Goal: Task Accomplishment & Management: Complete application form

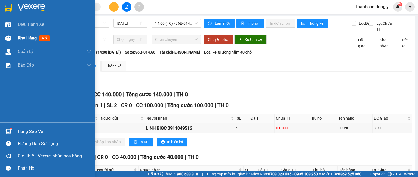
click at [13, 39] on div "Kho hàng mới" at bounding box center [47, 38] width 95 height 14
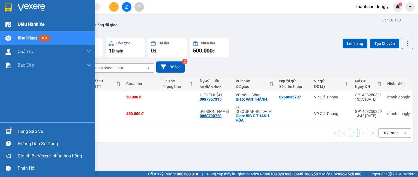
click at [22, 25] on span "Điều hành xe" at bounding box center [31, 24] width 27 height 7
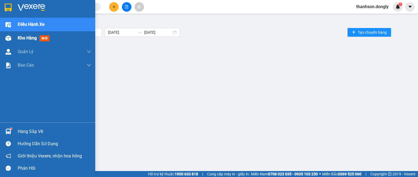
click at [22, 39] on span "Kho hàng" at bounding box center [27, 37] width 19 height 5
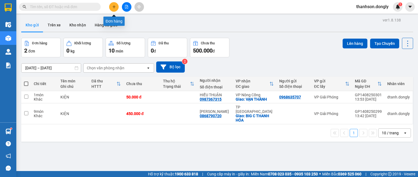
click at [115, 8] on icon "plus" at bounding box center [114, 7] width 4 height 4
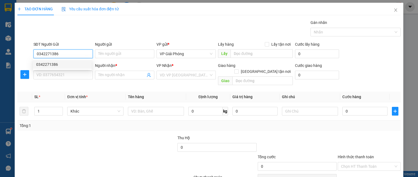
click at [59, 66] on div "0342271386" at bounding box center [62, 65] width 52 height 6
type input "0342271386"
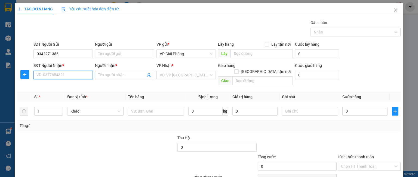
click at [55, 74] on input "SĐT Người Nhận *" at bounding box center [63, 75] width 59 height 9
click at [71, 87] on div "0914604990 - TRƯỜNG 0972060683" at bounding box center [68, 86] width 64 height 6
type input "0914604990"
type input "TRƯỜNG 0972060683"
checkbox input "true"
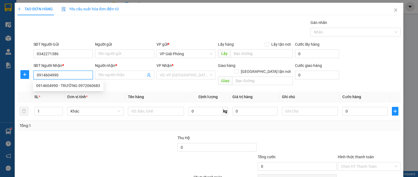
type input "BIG C"
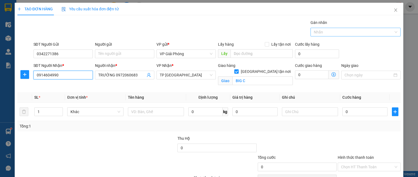
click at [332, 29] on div at bounding box center [353, 32] width 82 height 7
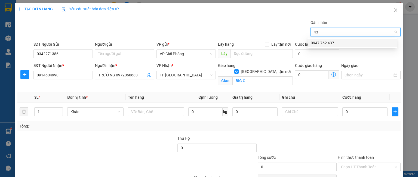
type input "437"
click at [344, 44] on div "0947 762 437" at bounding box center [352, 43] width 83 height 6
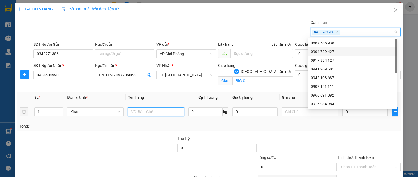
click at [150, 111] on input "text" at bounding box center [156, 112] width 56 height 9
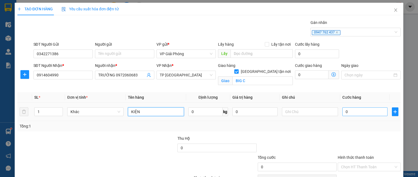
type input "KIỆN"
click at [345, 113] on input "0" at bounding box center [365, 112] width 45 height 9
type input "3"
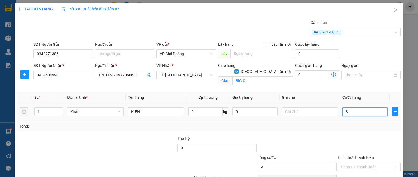
type input "30"
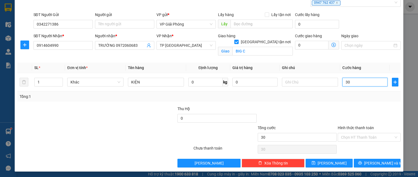
scroll to position [30, 0]
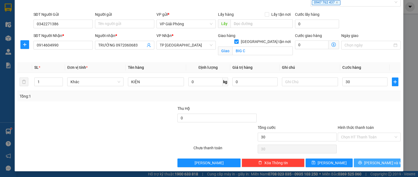
type input "30.000"
click at [367, 160] on button "[PERSON_NAME] và In" at bounding box center [377, 163] width 47 height 9
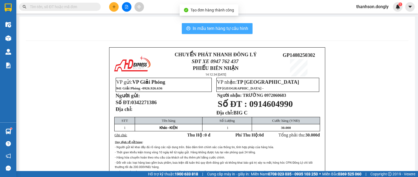
click at [230, 29] on span "In mẫu tem hàng tự cấu hình" at bounding box center [221, 28] width 56 height 7
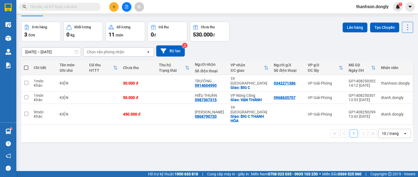
scroll to position [25, 0]
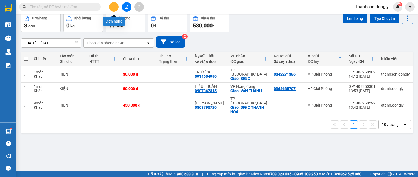
click at [113, 7] on icon "plus" at bounding box center [114, 7] width 3 height 0
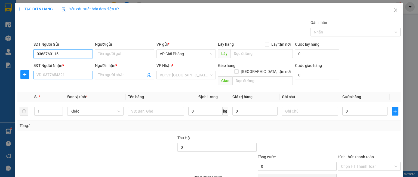
type input "0368760115"
click at [57, 76] on input "SĐT Người Nhận *" at bounding box center [63, 75] width 59 height 9
type input "0869952585"
click at [108, 74] on input "Người nhận *" at bounding box center [121, 75] width 47 height 6
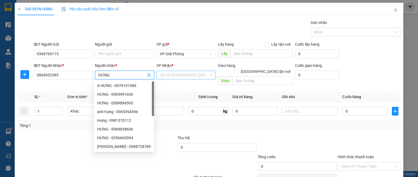
type input "HƯNG"
click at [178, 75] on input "search" at bounding box center [184, 75] width 49 height 8
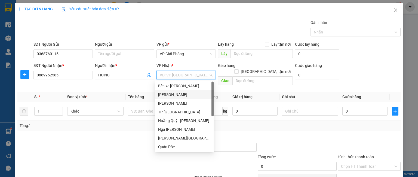
scroll to position [54, 0]
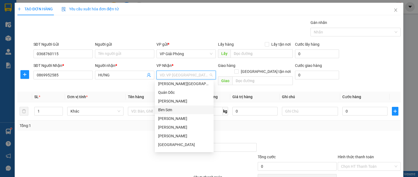
click at [173, 112] on div "Bỉm Sơn" at bounding box center [184, 110] width 52 height 6
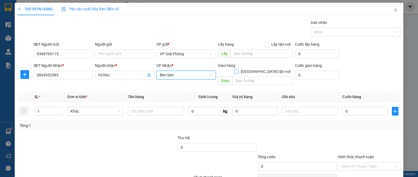
click at [238, 69] on input "[GEOGRAPHIC_DATA] tận nơi" at bounding box center [237, 71] width 4 height 4
checkbox input "true"
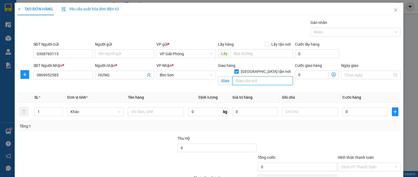
click at [256, 77] on input "text" at bounding box center [263, 81] width 60 height 9
click at [323, 31] on div at bounding box center [353, 32] width 82 height 7
type input "BỈM SƠN"
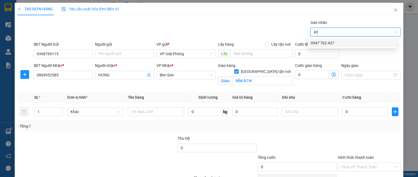
type input "437"
click at [336, 45] on div "0947 762 437" at bounding box center [352, 43] width 83 height 6
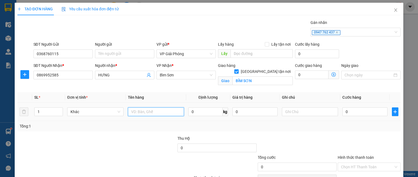
click at [138, 112] on input "text" at bounding box center [156, 112] width 56 height 9
type input "KIỆN"
click at [372, 114] on input "0" at bounding box center [365, 112] width 45 height 9
type input "3"
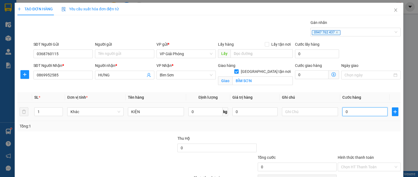
type input "3"
type input "30"
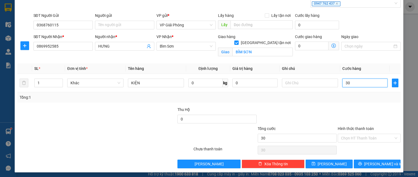
scroll to position [30, 0]
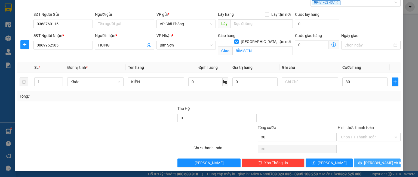
type input "30.000"
click at [369, 162] on span "[PERSON_NAME] và In" at bounding box center [383, 163] width 38 height 6
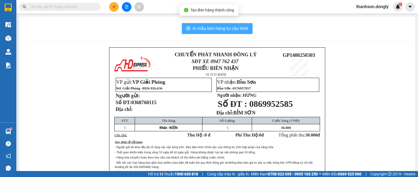
click at [236, 28] on span "In mẫu tem hàng tự cấu hình" at bounding box center [221, 28] width 56 height 7
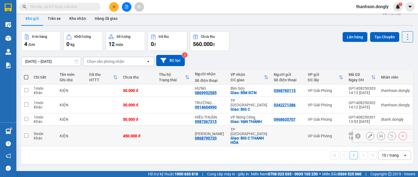
scroll to position [25, 0]
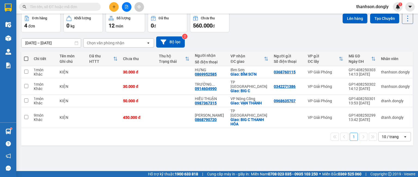
click at [25, 59] on span at bounding box center [26, 59] width 4 height 4
click at [26, 56] on input "checkbox" at bounding box center [26, 56] width 0 height 0
checkbox input "true"
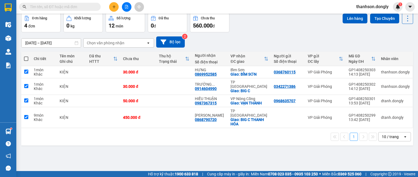
checkbox input "true"
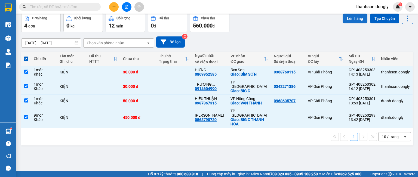
click at [354, 19] on button "Lên hàng" at bounding box center [355, 19] width 25 height 10
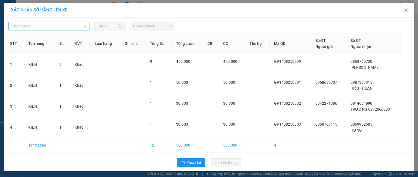
click at [68, 27] on span "Chọn tuyến" at bounding box center [49, 26] width 75 height 8
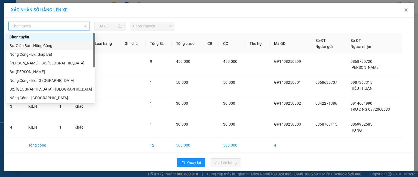
click at [57, 47] on div "Bx. Giáp Bát - Nông Cống" at bounding box center [51, 46] width 83 height 6
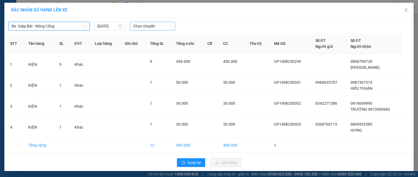
click at [134, 26] on span "Chọn chuyến" at bounding box center [152, 26] width 39 height 8
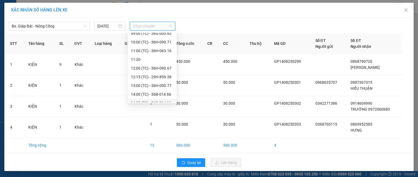
scroll to position [52, 0]
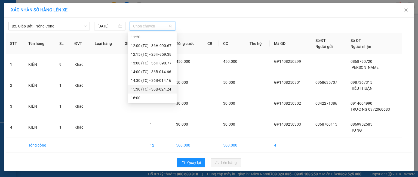
click at [143, 88] on div "15:30 (TC) - 36B-024.24" at bounding box center [152, 89] width 42 height 6
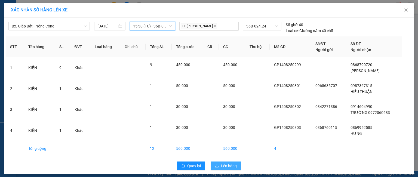
click at [223, 166] on span "Lên hàng" at bounding box center [229, 166] width 16 height 6
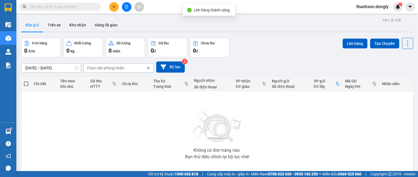
click at [113, 6] on icon "plus" at bounding box center [114, 7] width 4 height 4
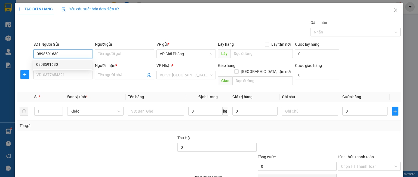
click at [55, 64] on div "0898591630" at bounding box center [62, 65] width 52 height 6
type input "0898591630"
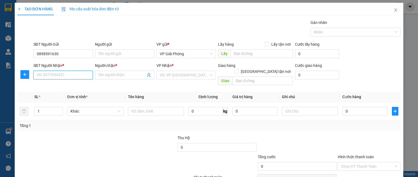
click at [53, 75] on input "SĐT Người Nhận *" at bounding box center [63, 75] width 59 height 9
click at [55, 87] on div "0348179607 - THEN" at bounding box center [62, 86] width 52 height 6
type input "0348179607"
type input "THEN"
checkbox input "true"
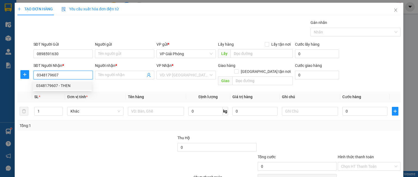
type input "VPNC"
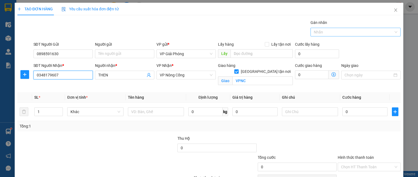
click at [325, 32] on div at bounding box center [353, 32] width 82 height 7
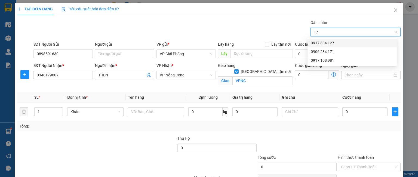
type input "171"
click at [323, 44] on div "0906 234 171" at bounding box center [352, 43] width 83 height 6
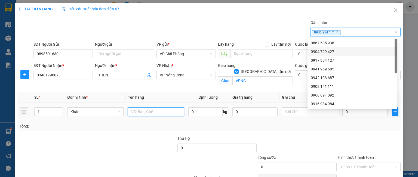
click at [138, 111] on input "text" at bounding box center [156, 112] width 56 height 9
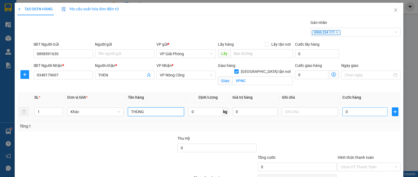
type input "THÙNG"
type input "5"
type input "50"
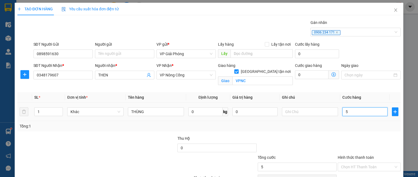
type input "50"
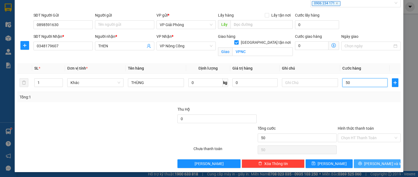
scroll to position [30, 0]
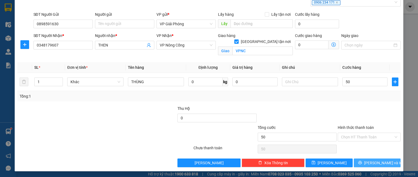
type input "50.000"
click at [362, 163] on icon "printer" at bounding box center [360, 163] width 4 height 4
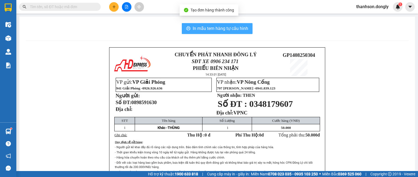
click at [216, 30] on span "In mẫu tem hàng tự cấu hình" at bounding box center [221, 28] width 56 height 7
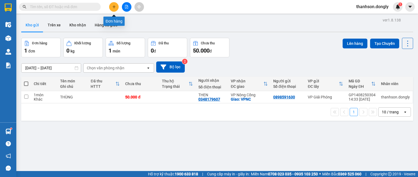
click at [111, 8] on button at bounding box center [114, 7] width 10 height 10
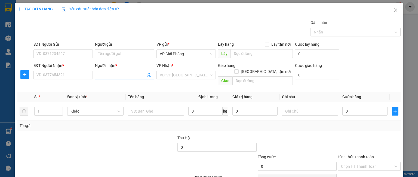
click at [101, 78] on input "Người nhận *" at bounding box center [121, 75] width 47 height 6
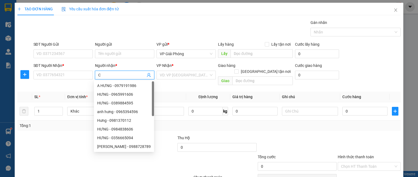
click at [101, 78] on input "C" at bounding box center [121, 75] width 47 height 6
type input "C SAO"
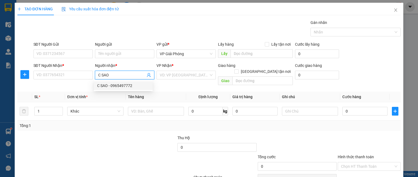
click at [117, 87] on div "C SAO - 0965497772" at bounding box center [123, 86] width 52 height 6
type input "0965497772"
checkbox input "true"
type input "282 hải thượng lãn ông"
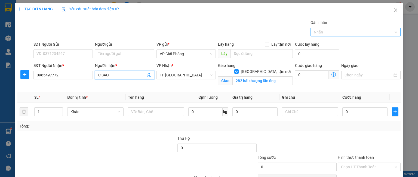
click at [320, 30] on div at bounding box center [353, 32] width 82 height 7
type input "C SAO"
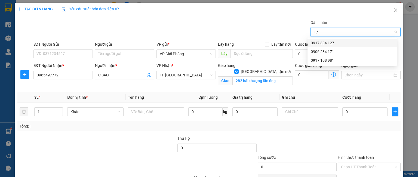
type input "171"
click at [323, 43] on div "0906 234 171" at bounding box center [352, 43] width 83 height 6
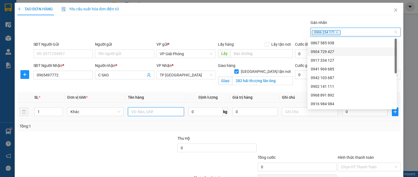
click at [135, 112] on input "text" at bounding box center [156, 112] width 56 height 9
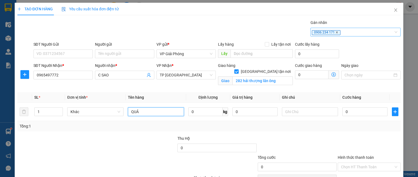
click at [336, 32] on icon "close" at bounding box center [337, 32] width 3 height 3
click at [319, 32] on div at bounding box center [353, 32] width 82 height 7
type input "QUẢ"
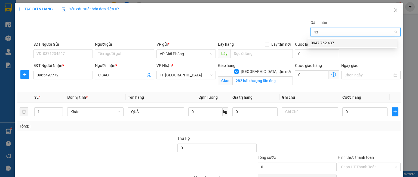
type input "437"
click at [321, 43] on div "0947 762 437" at bounding box center [352, 43] width 83 height 6
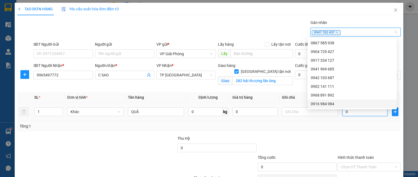
click at [353, 113] on input "0" at bounding box center [365, 112] width 45 height 9
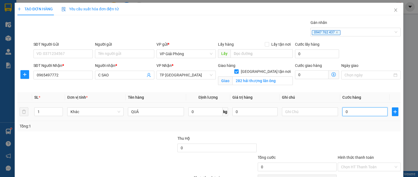
type input "3"
type input "30"
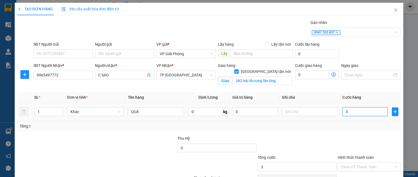
type input "30"
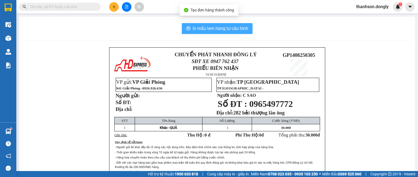
click at [214, 27] on span "In mẫu tem hàng tự cấu hình" at bounding box center [221, 28] width 56 height 7
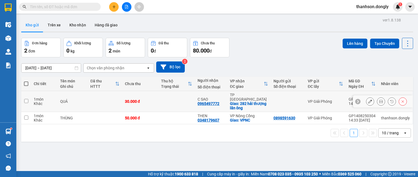
click at [27, 99] on input "checkbox" at bounding box center [26, 101] width 4 height 4
checkbox input "true"
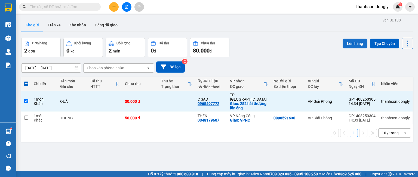
click at [348, 44] on button "Lên hàng" at bounding box center [355, 44] width 25 height 10
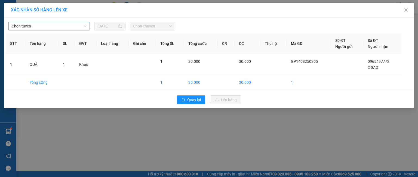
click at [46, 29] on span "Chọn tuyến" at bounding box center [49, 26] width 75 height 8
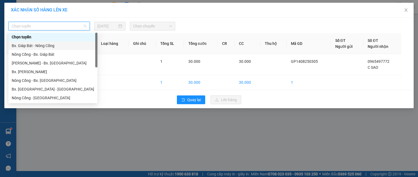
click at [47, 48] on div "Bx. Giáp Bát - Nông Cống" at bounding box center [53, 46] width 83 height 6
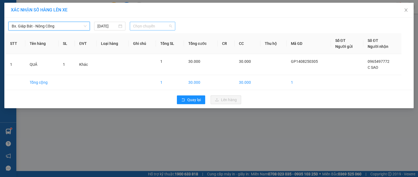
click at [145, 25] on span "Chọn chuyến" at bounding box center [152, 26] width 39 height 8
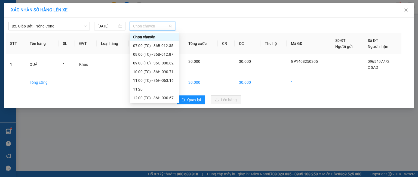
click at [158, 139] on div "15:30 (TC) - 36B-024.24" at bounding box center [154, 142] width 42 height 6
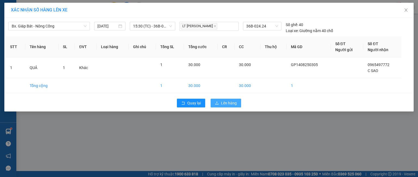
click at [228, 102] on span "Lên hàng" at bounding box center [229, 103] width 16 height 6
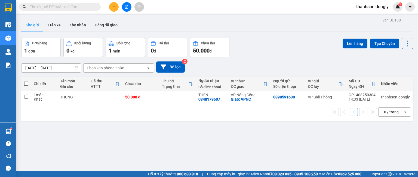
click at [382, 113] on div "10 / trang" at bounding box center [390, 112] width 17 height 5
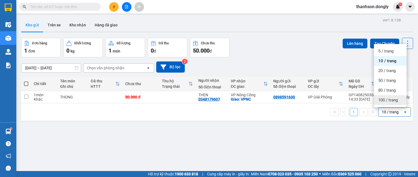
click at [387, 101] on span "100 / trang" at bounding box center [389, 100] width 20 height 5
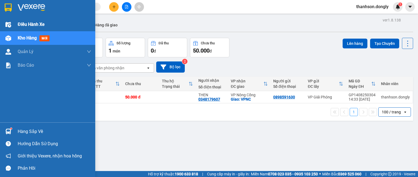
click at [32, 23] on span "Điều hành xe" at bounding box center [31, 24] width 27 height 7
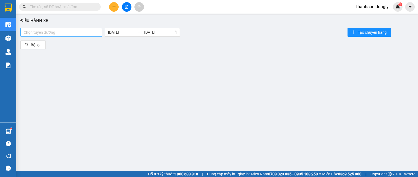
click at [67, 34] on div at bounding box center [61, 32] width 79 height 7
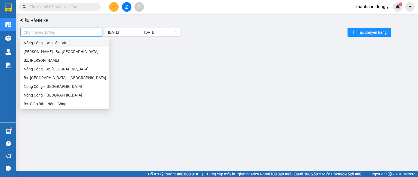
click at [62, 42] on div "Nông Cống - Bx. Giáp Bát" at bounding box center [65, 43] width 83 height 6
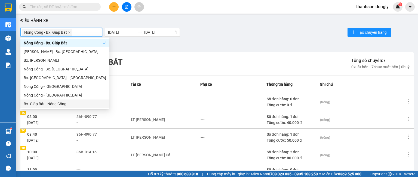
click at [58, 104] on div "Bx. Giáp Bát - Nông Cống" at bounding box center [65, 104] width 83 height 6
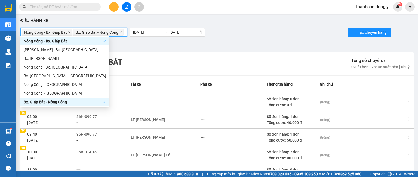
click at [69, 29] on span at bounding box center [69, 32] width 3 height 6
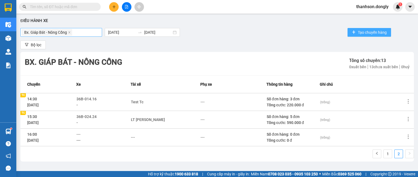
click at [362, 29] on span "Tạo chuyến hàng" at bounding box center [372, 32] width 29 height 6
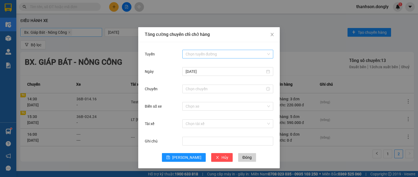
click at [192, 54] on input "Tuyến" at bounding box center [226, 54] width 81 height 8
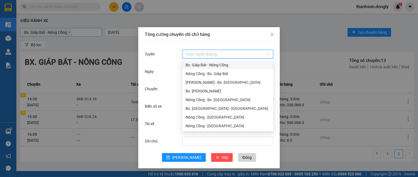
click at [190, 67] on div "Bx. Giáp Bát - Nông Cống" at bounding box center [228, 65] width 84 height 6
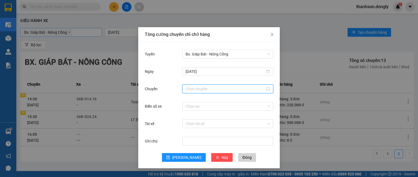
click at [194, 89] on input "Chuyến" at bounding box center [226, 89] width 80 height 6
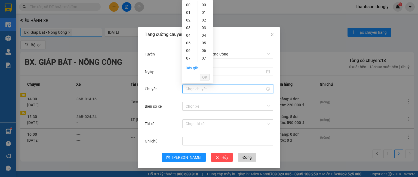
click at [189, 123] on div "16" at bounding box center [190, 127] width 15 height 8
type input "16:30"
click at [203, 76] on span "OK" at bounding box center [204, 77] width 5 height 6
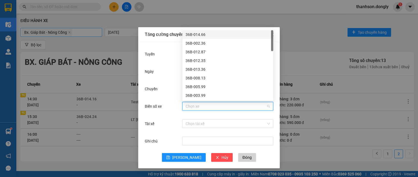
click at [199, 108] on input "Biển số xe" at bounding box center [226, 106] width 81 height 8
type input "12"
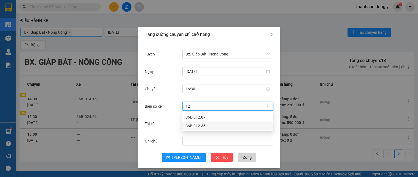
click at [196, 124] on div "36B-012.35" at bounding box center [228, 126] width 84 height 6
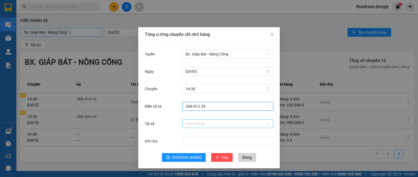
click at [195, 125] on input "Tài xế" at bounding box center [226, 124] width 81 height 8
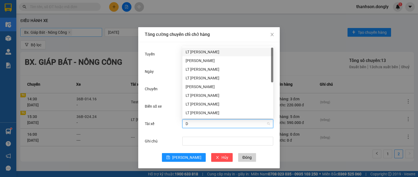
type input "DU"
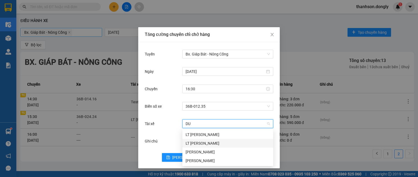
click at [216, 144] on div "LT [PERSON_NAME]" at bounding box center [228, 144] width 84 height 6
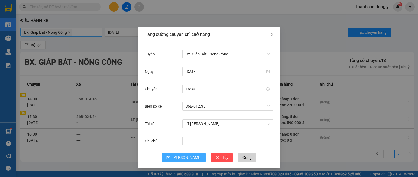
click at [186, 156] on span "[PERSON_NAME]" at bounding box center [186, 158] width 29 height 6
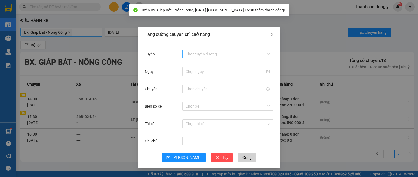
click at [193, 54] on input "Tuyến" at bounding box center [226, 54] width 81 height 8
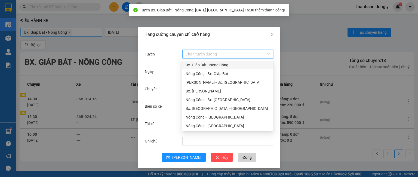
click at [195, 63] on div "Bx. Giáp Bát - Nông Cống" at bounding box center [228, 65] width 84 height 6
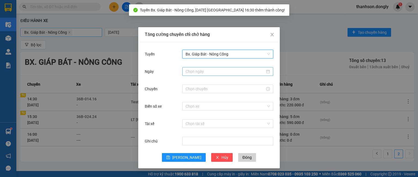
click at [197, 70] on input "Ngày" at bounding box center [226, 72] width 80 height 6
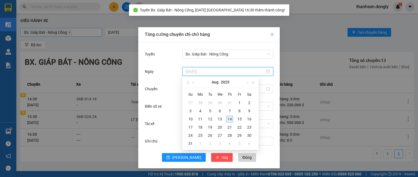
type input "[DATE]"
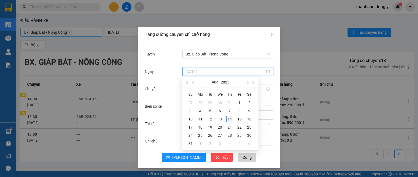
click at [231, 119] on div "14" at bounding box center [230, 119] width 7 height 7
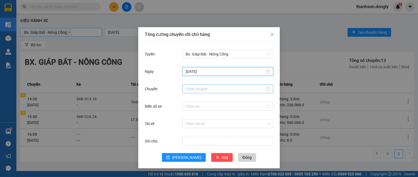
click at [201, 89] on input "Chuyến" at bounding box center [226, 89] width 80 height 6
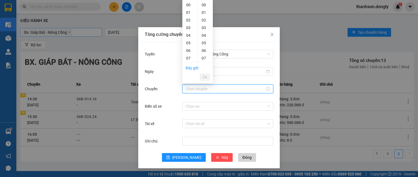
click at [186, 131] on div "17" at bounding box center [190, 135] width 15 height 8
type input "17:30"
click at [204, 75] on span "OK" at bounding box center [204, 77] width 5 height 6
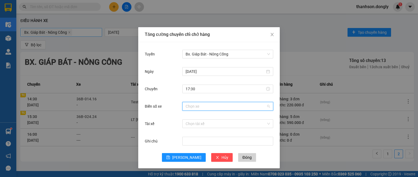
click at [192, 106] on input "Biển số xe" at bounding box center [226, 106] width 81 height 8
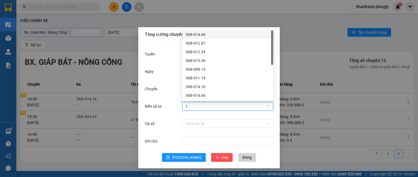
type input "12"
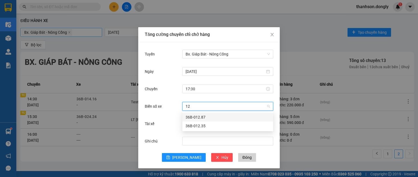
click at [196, 117] on div "36B-012.87" at bounding box center [228, 117] width 84 height 6
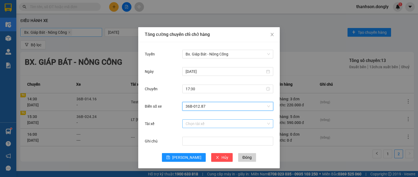
click at [195, 124] on input "Tài xế" at bounding box center [226, 124] width 81 height 8
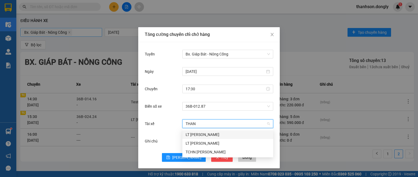
type input "THANH"
click at [201, 134] on div "LT [PERSON_NAME]" at bounding box center [228, 135] width 84 height 6
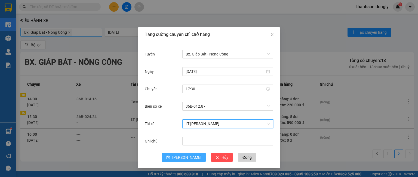
click at [184, 157] on span "[PERSON_NAME]" at bounding box center [186, 158] width 29 height 6
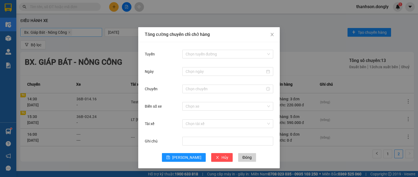
click at [124, 45] on div "Tăng cường chuyến chỉ chở hàng Tuyến Chọn tuyến đường Ngày Chuyến Biển số xe Ch…" at bounding box center [209, 88] width 418 height 177
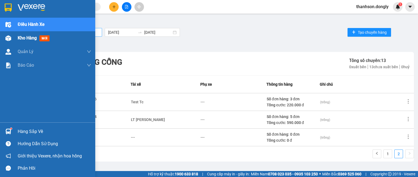
click at [13, 39] on div "Kho hàng mới" at bounding box center [47, 38] width 95 height 14
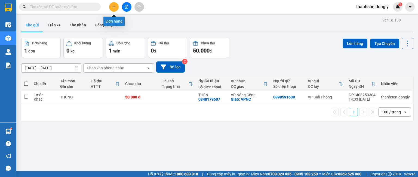
click at [114, 8] on icon "plus" at bounding box center [114, 7] width 4 height 4
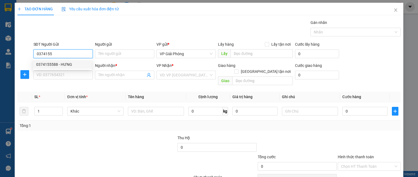
click at [65, 66] on div "0374155588 - HƯNG" at bounding box center [62, 65] width 52 height 6
type input "0374155588"
type input "HƯNG"
type input "0374155588"
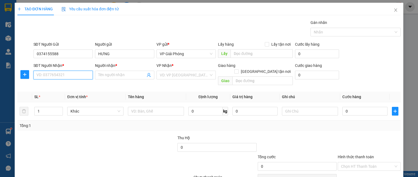
click at [60, 74] on input "SĐT Người Nhận *" at bounding box center [63, 75] width 59 height 9
click at [65, 86] on div "0971788893 - NHUNG DƯƠNG" at bounding box center [62, 86] width 53 height 6
type input "0971788893"
type input "NHUNG DƯƠNG"
checkbox input "true"
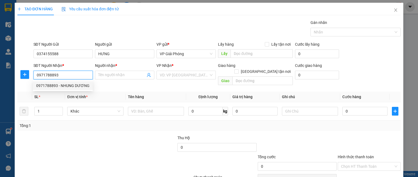
type input "BIG C"
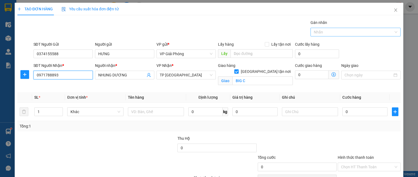
click at [324, 31] on div at bounding box center [353, 32] width 82 height 7
type input "0971788893"
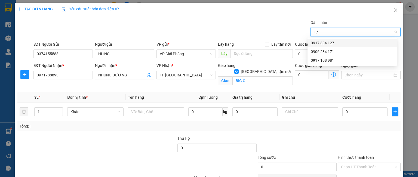
type input "171"
click at [321, 45] on div "0906 234 171" at bounding box center [352, 43] width 83 height 6
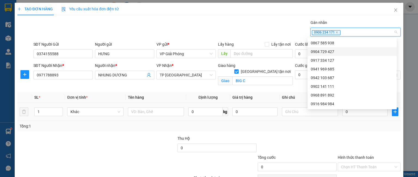
drag, startPoint x: 38, startPoint y: 110, endPoint x: 32, endPoint y: 111, distance: 6.3
click at [32, 111] on td "1" at bounding box center [48, 112] width 33 height 18
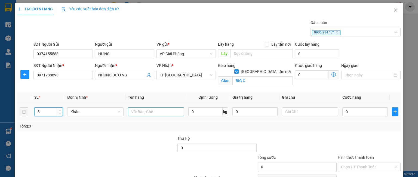
type input "3"
click at [146, 114] on input "text" at bounding box center [156, 112] width 56 height 9
type input "THÙNG"
click at [360, 112] on input "0" at bounding box center [365, 112] width 45 height 9
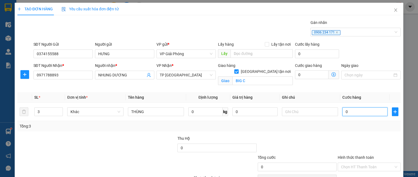
type input "1"
type input "15"
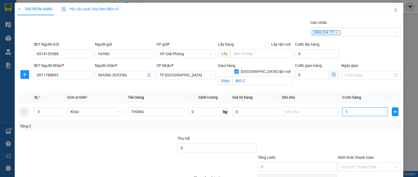
type input "15"
type input "150"
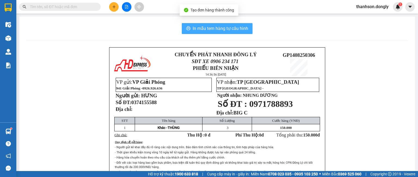
click at [202, 28] on span "In mẫu tem hàng tự cấu hình" at bounding box center [221, 28] width 56 height 7
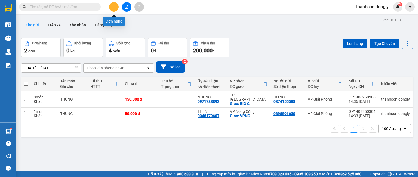
click at [114, 4] on button at bounding box center [114, 7] width 10 height 10
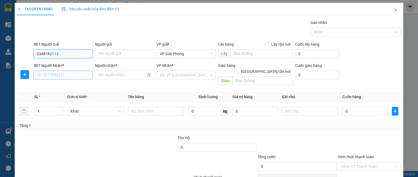
type input "0348182112"
click at [59, 77] on input "SĐT Người Nhận *" at bounding box center [63, 75] width 59 height 9
type input "0974358887"
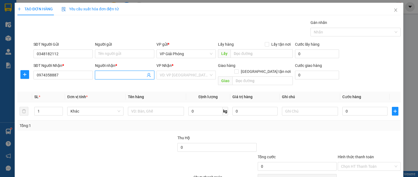
click at [103, 75] on input "Người nhận *" at bounding box center [121, 75] width 47 height 6
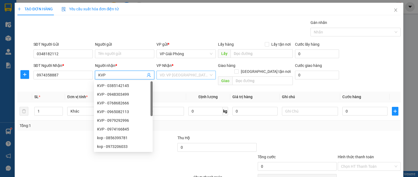
type input "KVP"
click at [174, 74] on input "search" at bounding box center [184, 75] width 49 height 8
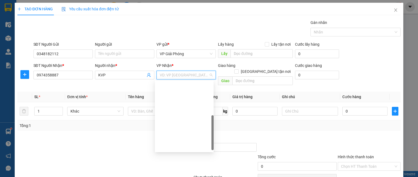
click at [174, 170] on div "[PERSON_NAME]" at bounding box center [184, 173] width 52 height 6
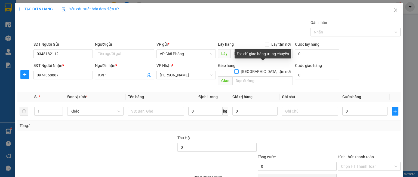
click at [238, 69] on input "[GEOGRAPHIC_DATA] tận nơi" at bounding box center [237, 71] width 4 height 4
checkbox input "true"
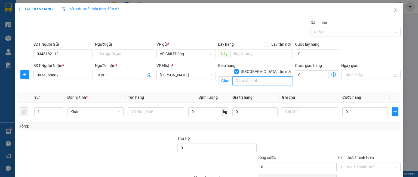
click at [254, 77] on input "text" at bounding box center [263, 81] width 60 height 9
click at [319, 31] on div at bounding box center [353, 32] width 82 height 7
type input "[GEOGRAPHIC_DATA]"
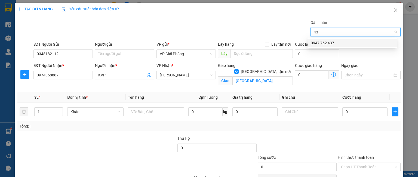
type input "437"
click at [320, 42] on div "0947 762 437" at bounding box center [352, 43] width 83 height 6
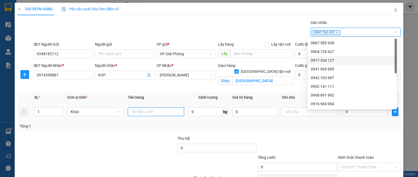
click at [133, 112] on input "text" at bounding box center [156, 112] width 56 height 9
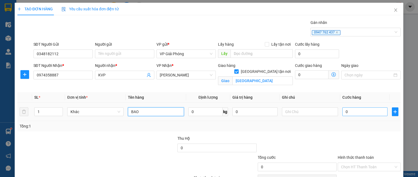
type input "BAO"
click at [363, 112] on input "0" at bounding box center [365, 112] width 45 height 9
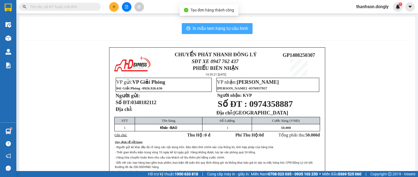
click at [221, 29] on span "In mẫu tem hàng tự cấu hình" at bounding box center [221, 28] width 56 height 7
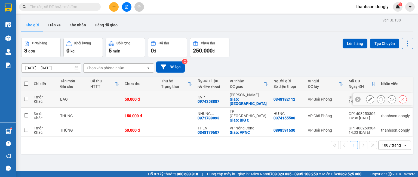
click at [27, 97] on input "checkbox" at bounding box center [26, 99] width 4 height 4
checkbox input "true"
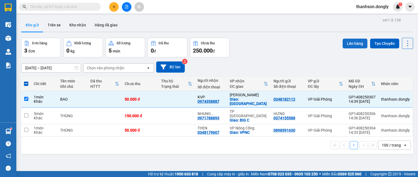
click at [350, 41] on button "Lên hàng" at bounding box center [355, 44] width 25 height 10
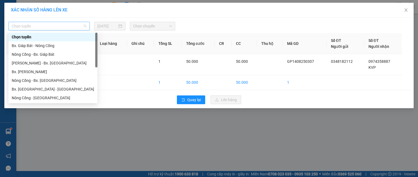
click at [65, 23] on span "Chọn tuyến" at bounding box center [49, 26] width 75 height 8
click at [45, 47] on div "Bx. Giáp Bát - Nông Cống" at bounding box center [53, 46] width 83 height 6
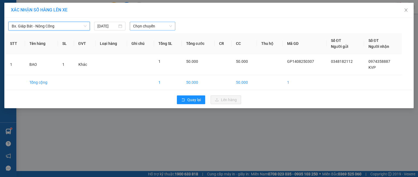
click at [136, 25] on span "Chọn chuyến" at bounding box center [152, 26] width 39 height 8
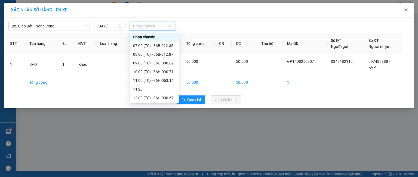
click at [157, 139] on div "15:30 (TC) - 36B-024.24" at bounding box center [154, 142] width 42 height 6
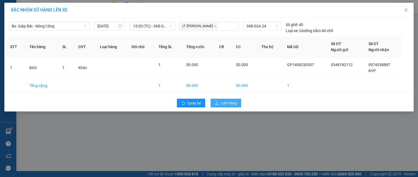
click at [232, 103] on span "Lên hàng" at bounding box center [229, 103] width 16 height 6
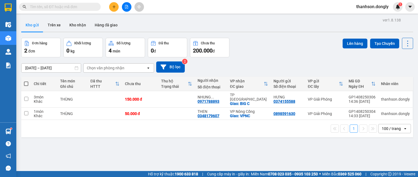
click at [112, 5] on icon "plus" at bounding box center [114, 7] width 4 height 4
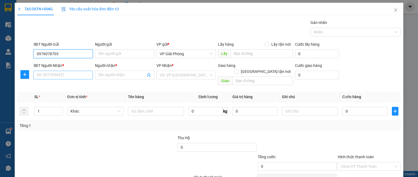
type input "0976078703"
click at [40, 76] on input "SĐT Người Nhận *" at bounding box center [63, 75] width 59 height 9
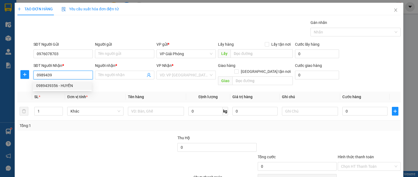
click at [48, 83] on div "0989439356 - HUYỀN" at bounding box center [62, 86] width 52 height 6
type input "0989439356"
type input "HUYỀN"
checkbox input "true"
type input "TPTH"
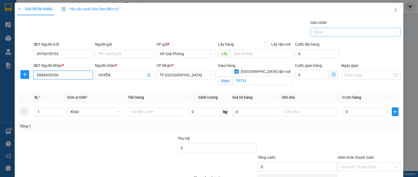
click at [324, 35] on div at bounding box center [353, 32] width 82 height 7
type input "0989439356"
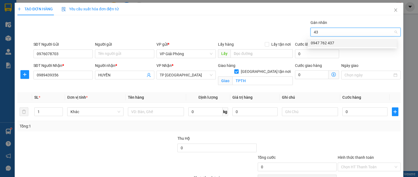
type input "437"
click at [326, 45] on div "0947 762 437" at bounding box center [352, 43] width 83 height 6
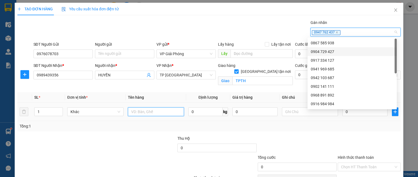
click at [137, 109] on input "text" at bounding box center [156, 112] width 56 height 9
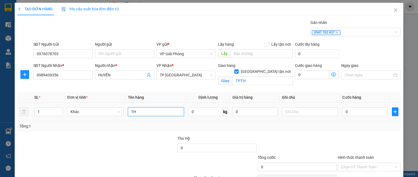
type input "THU"
click at [348, 114] on input "0" at bounding box center [365, 112] width 45 height 9
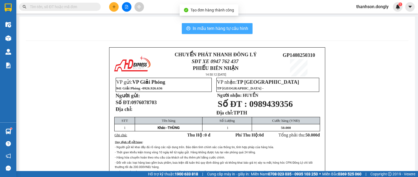
click at [215, 30] on span "In mẫu tem hàng tự cấu hình" at bounding box center [221, 28] width 56 height 7
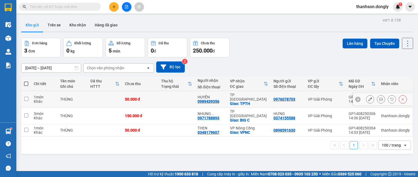
click at [27, 97] on input "checkbox" at bounding box center [26, 99] width 4 height 4
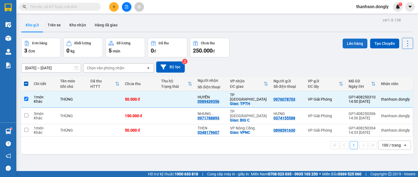
click at [347, 41] on button "Lên hàng" at bounding box center [355, 44] width 25 height 10
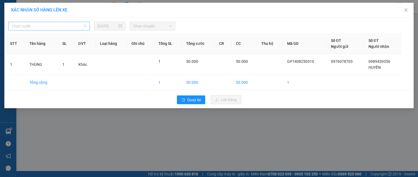
click at [39, 27] on span "Chọn tuyến" at bounding box center [49, 26] width 75 height 8
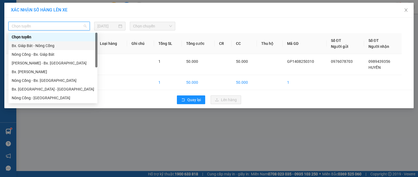
click at [43, 45] on div "Bx. Giáp Bát - Nông Cống" at bounding box center [53, 46] width 83 height 6
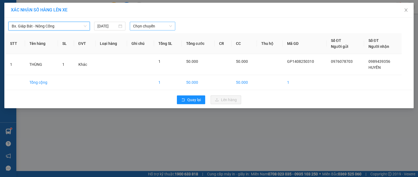
click at [139, 28] on span "Chọn chuyến" at bounding box center [152, 26] width 39 height 8
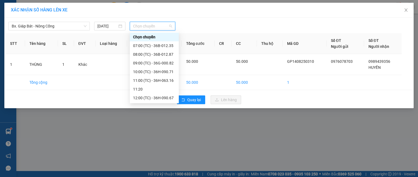
click at [154, 139] on div "15:30 (TC) - 36B-024.24" at bounding box center [154, 142] width 42 height 6
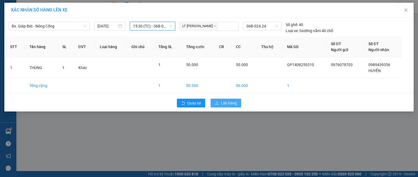
click at [224, 101] on span "Lên hàng" at bounding box center [229, 103] width 16 height 6
